Goal: Task Accomplishment & Management: Manage account settings

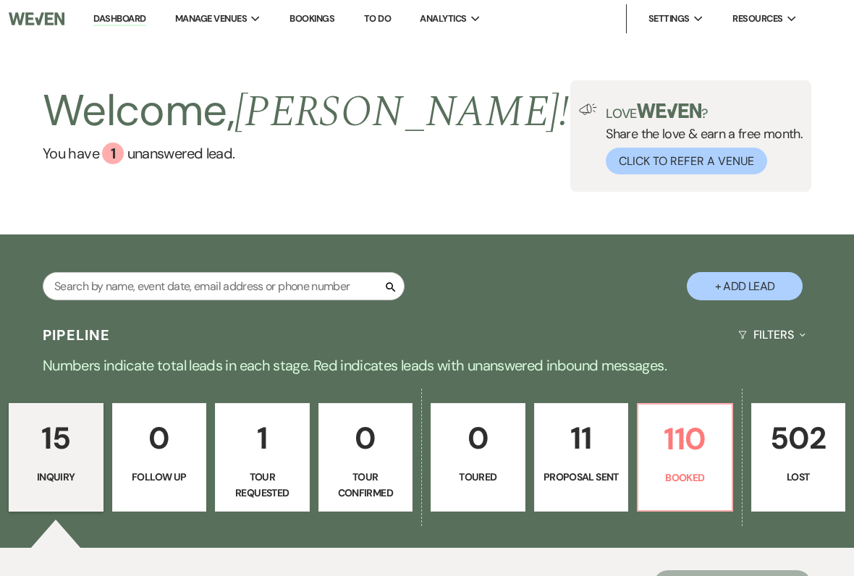
click at [664, 466] on link "110 Booked" at bounding box center [685, 457] width 96 height 109
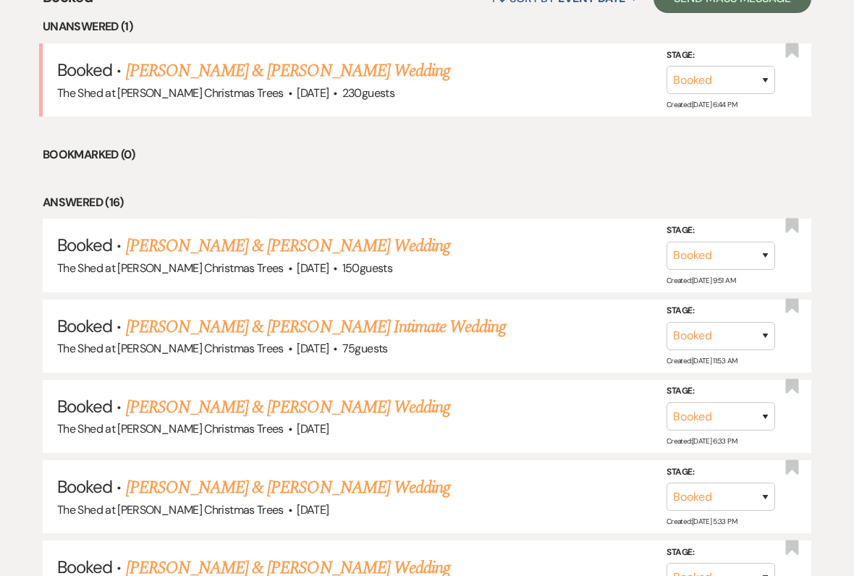
scroll to position [587, 0]
click at [159, 324] on link "[PERSON_NAME] & [PERSON_NAME] Intimate Wedding" at bounding box center [316, 326] width 381 height 26
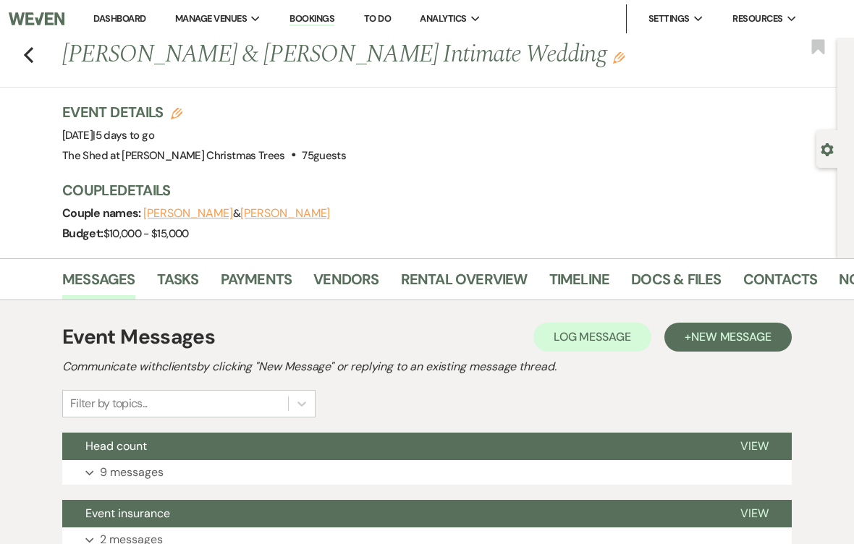
click at [655, 279] on link "Docs & Files" at bounding box center [676, 284] width 90 height 32
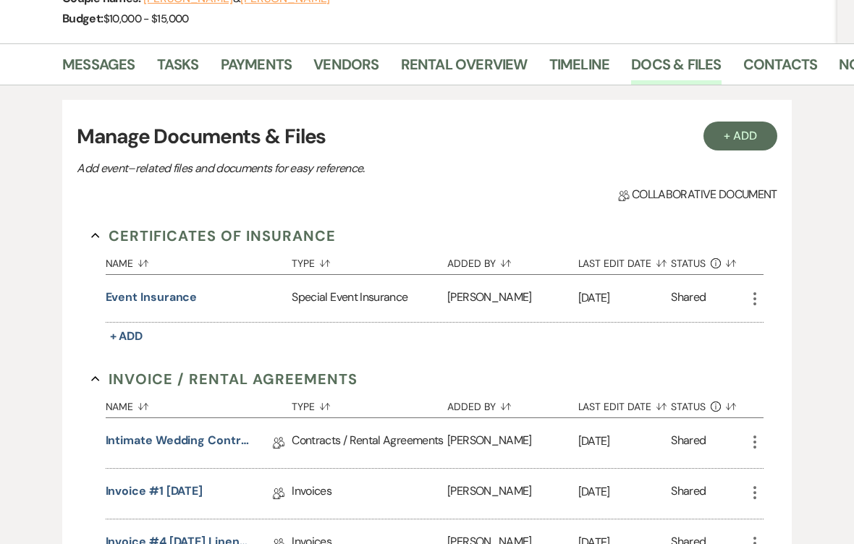
click at [121, 298] on button "Event insurance" at bounding box center [152, 298] width 92 height 17
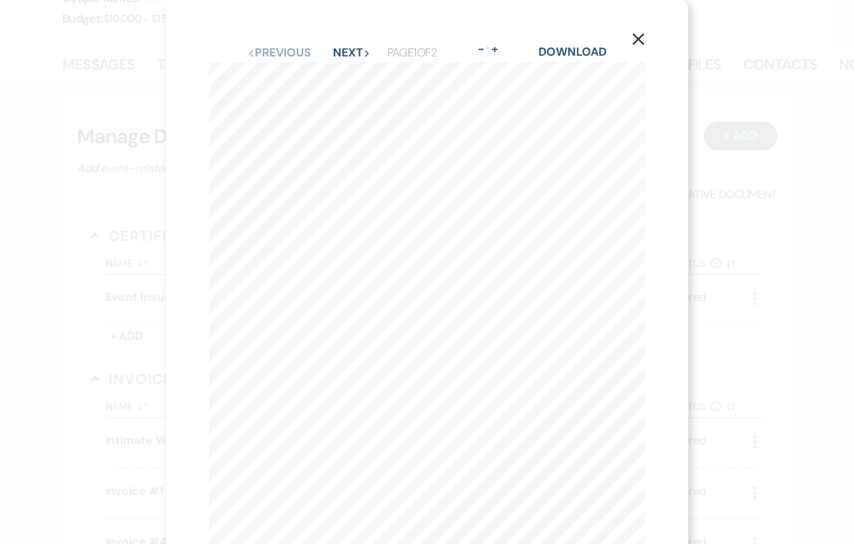
click at [643, 49] on button "X" at bounding box center [639, 38] width 100 height 77
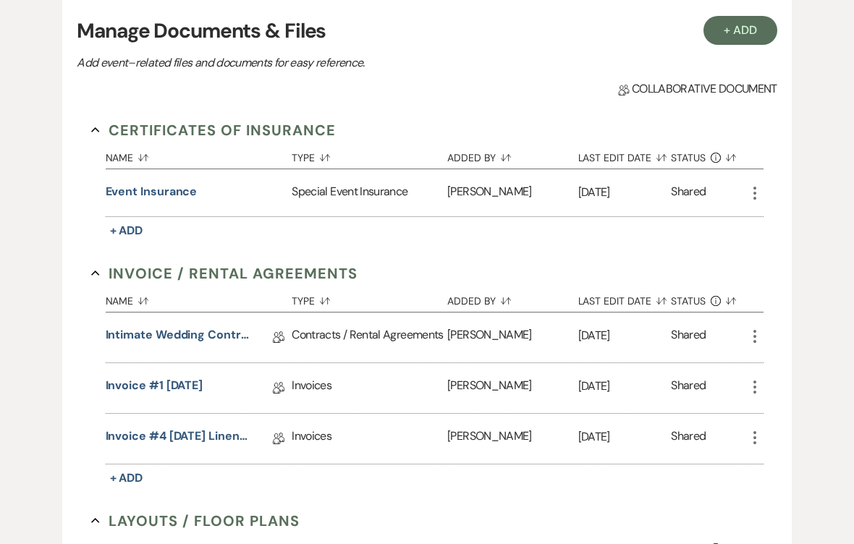
scroll to position [374, 0]
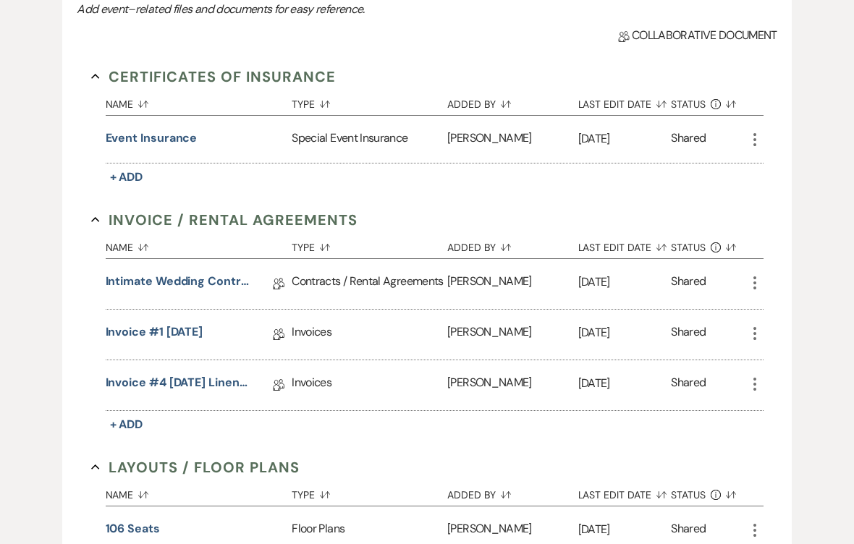
click at [140, 283] on link "Intimate Wedding Contract Rev. [DATE]" at bounding box center [178, 284] width 145 height 22
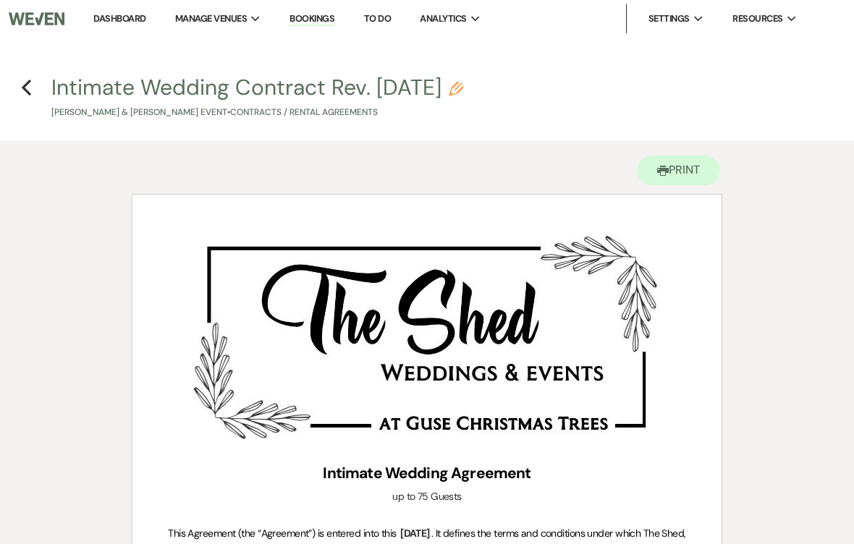
click at [31, 79] on icon "Previous" at bounding box center [26, 87] width 11 height 17
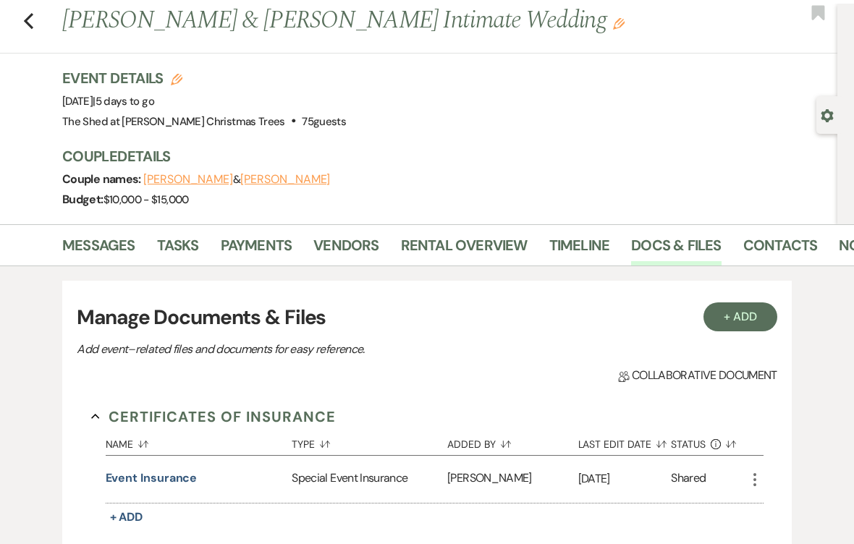
scroll to position [22, 0]
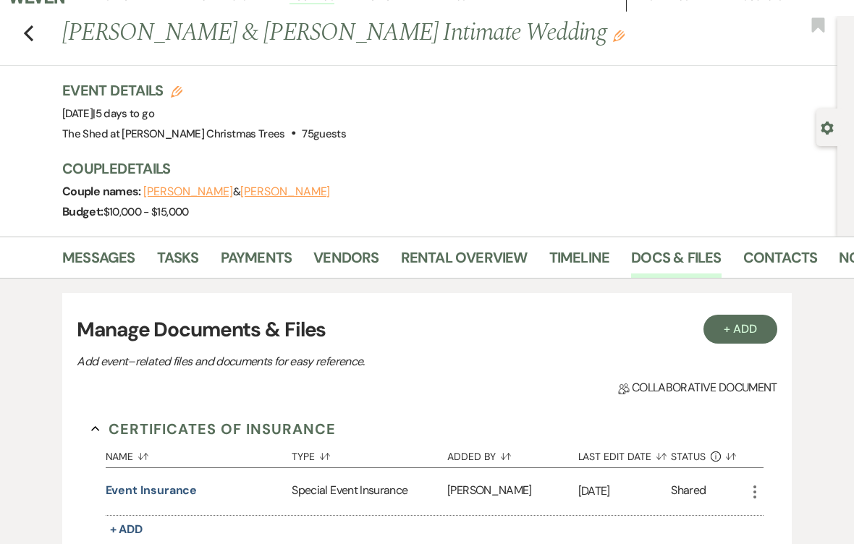
click at [416, 258] on link "Rental Overview" at bounding box center [464, 262] width 127 height 32
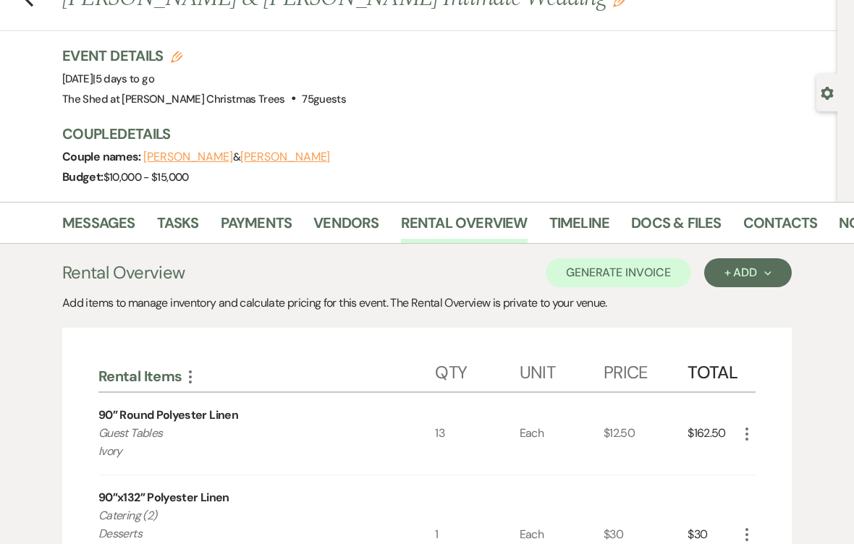
scroll to position [56, 0]
click at [240, 228] on link "Payments" at bounding box center [257, 228] width 72 height 32
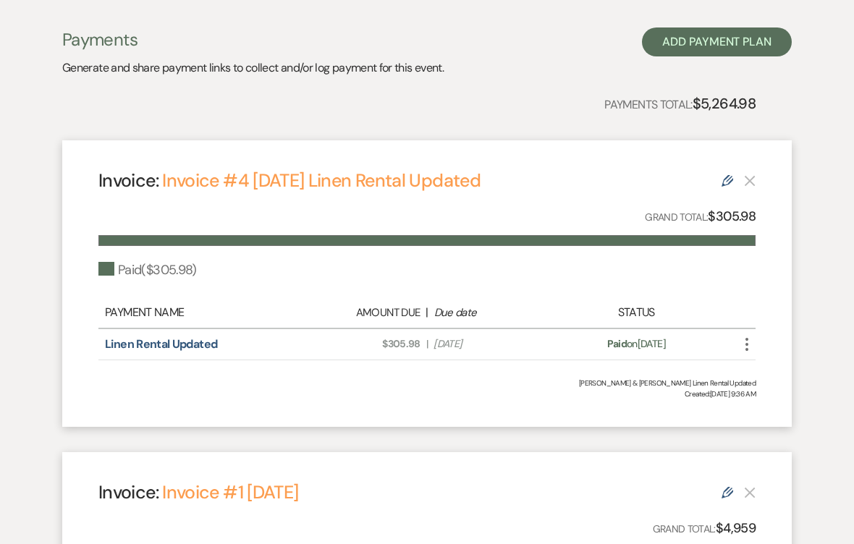
scroll to position [303, 0]
